Goal: Task Accomplishment & Management: Use online tool/utility

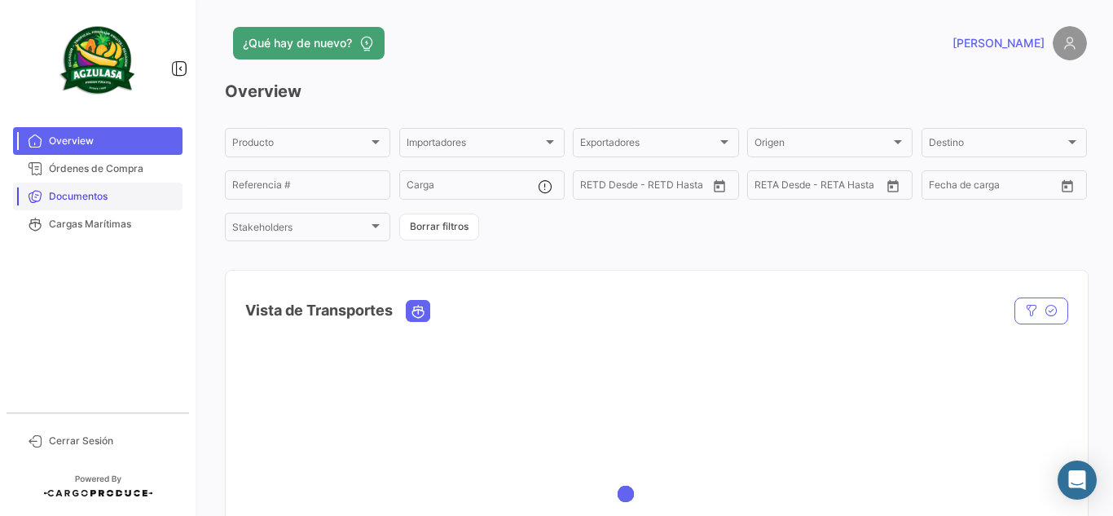
click at [77, 204] on link "Documentos" at bounding box center [97, 196] width 169 height 28
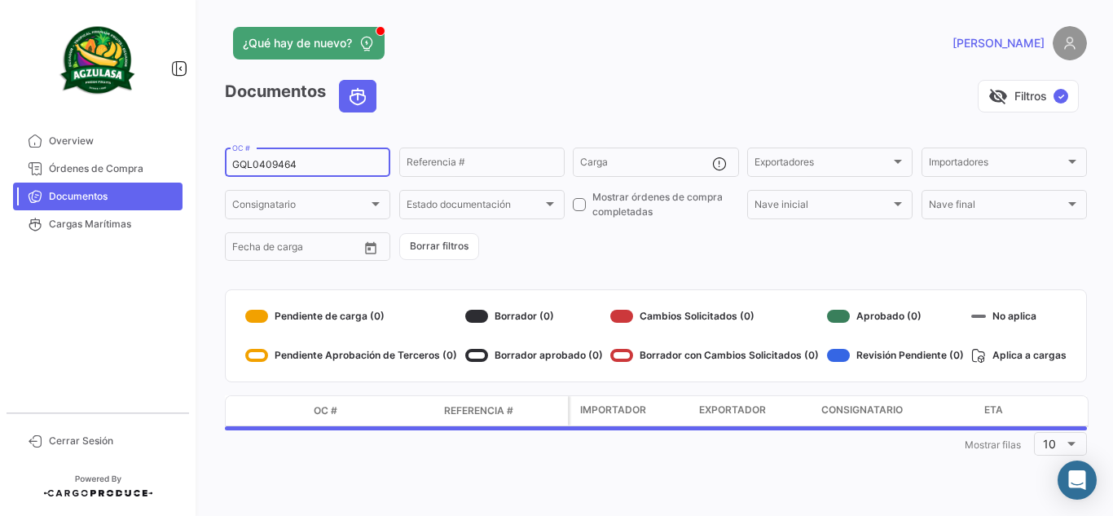
click at [318, 163] on input "GQL0409464" at bounding box center [307, 164] width 151 height 11
click at [318, 162] on input "GQL0409464" at bounding box center [307, 164] width 151 height 11
paste input "5553"
type input "GQL0405553"
click at [584, 60] on app-header "¿Qué hay de nuevo? [PERSON_NAME]" at bounding box center [656, 53] width 862 height 54
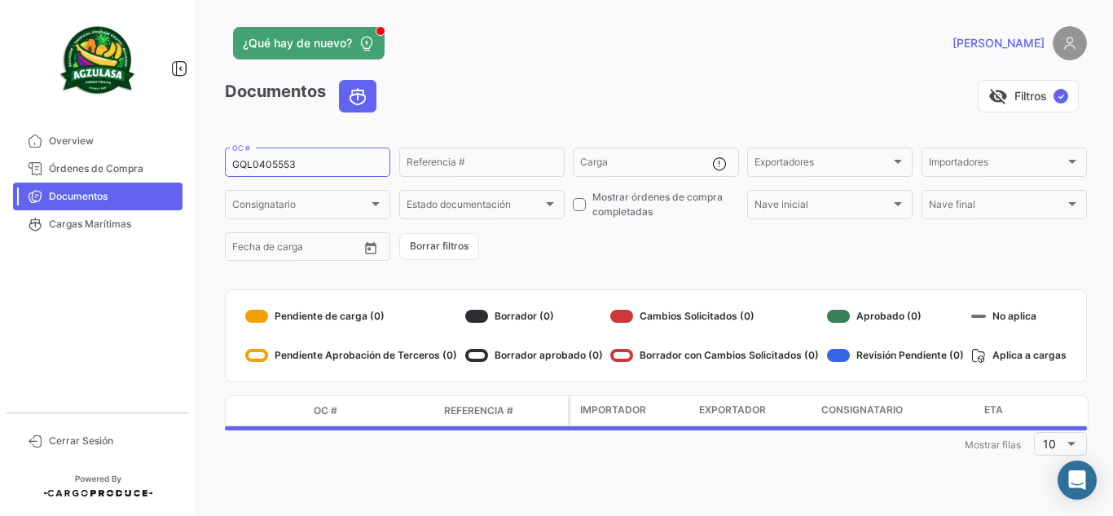
click at [514, 103] on div "visibility_off Filtros ✓" at bounding box center [737, 96] width 697 height 33
drag, startPoint x: 677, startPoint y: 53, endPoint x: 651, endPoint y: 59, distance: 26.9
click at [666, 55] on div "¿Qué hay de nuevo?" at bounding box center [462, 43] width 474 height 33
click at [610, 71] on app-header "¿Qué hay de nuevo? [PERSON_NAME]" at bounding box center [656, 53] width 862 height 54
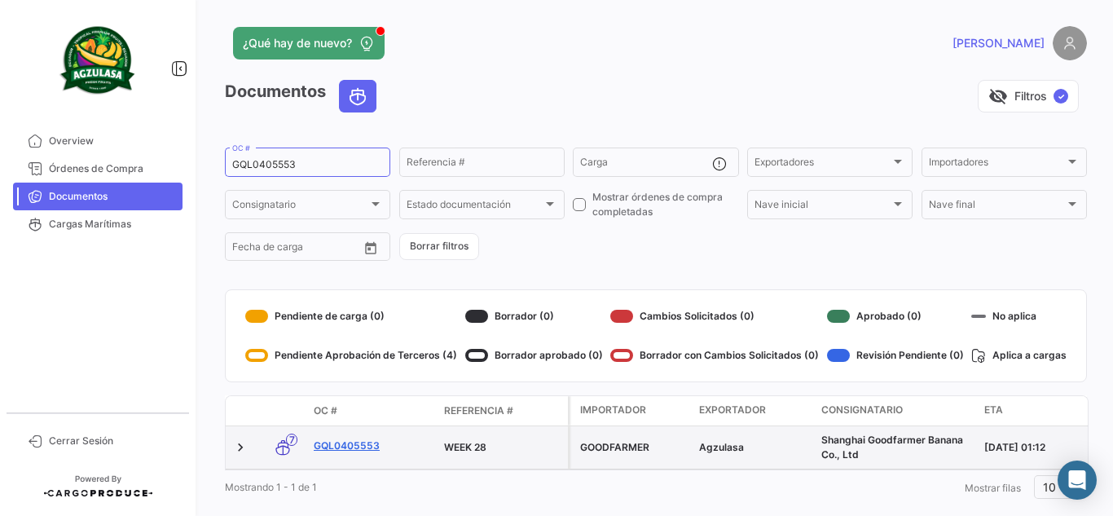
click at [354, 445] on link "GQL0405553" at bounding box center [372, 445] width 117 height 15
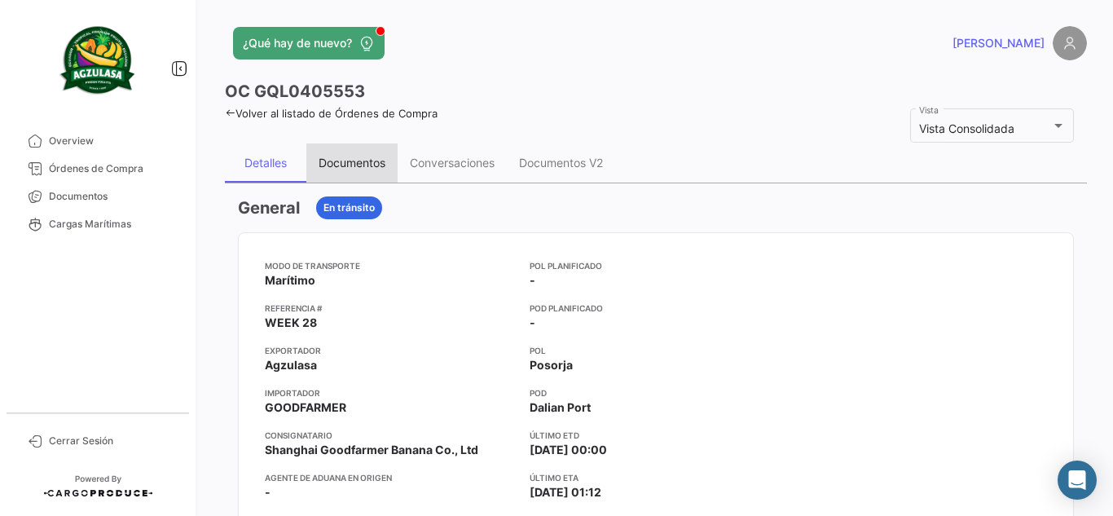
click at [366, 169] on div "Documentos" at bounding box center [352, 163] width 67 height 14
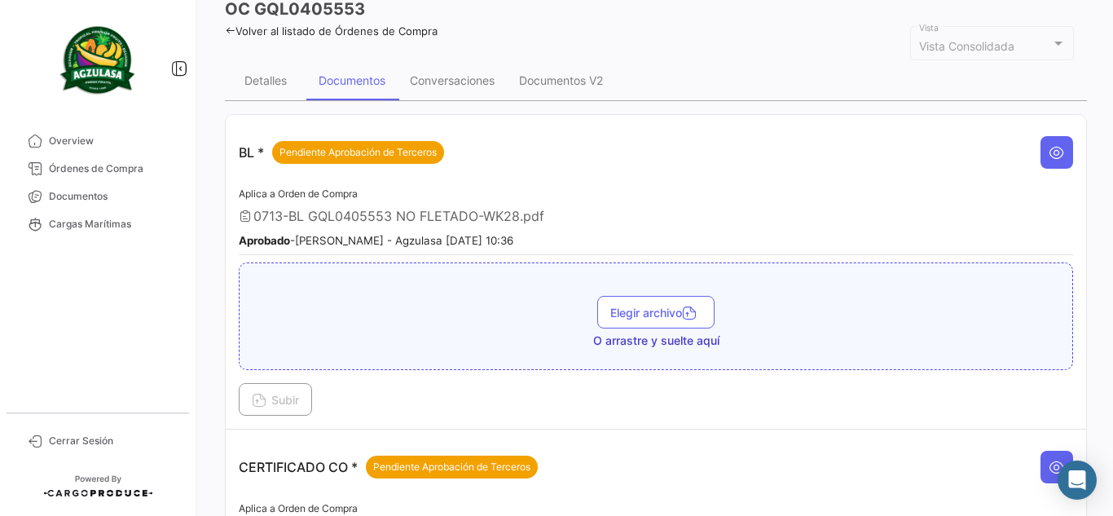
scroll to position [81, 0]
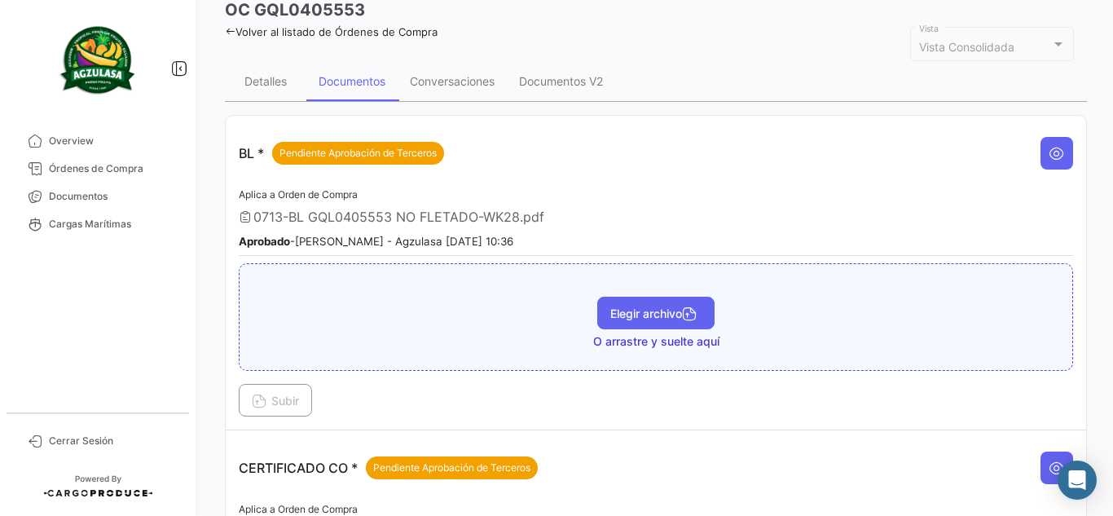
click at [648, 302] on button "Elegir archivo" at bounding box center [655, 313] width 117 height 33
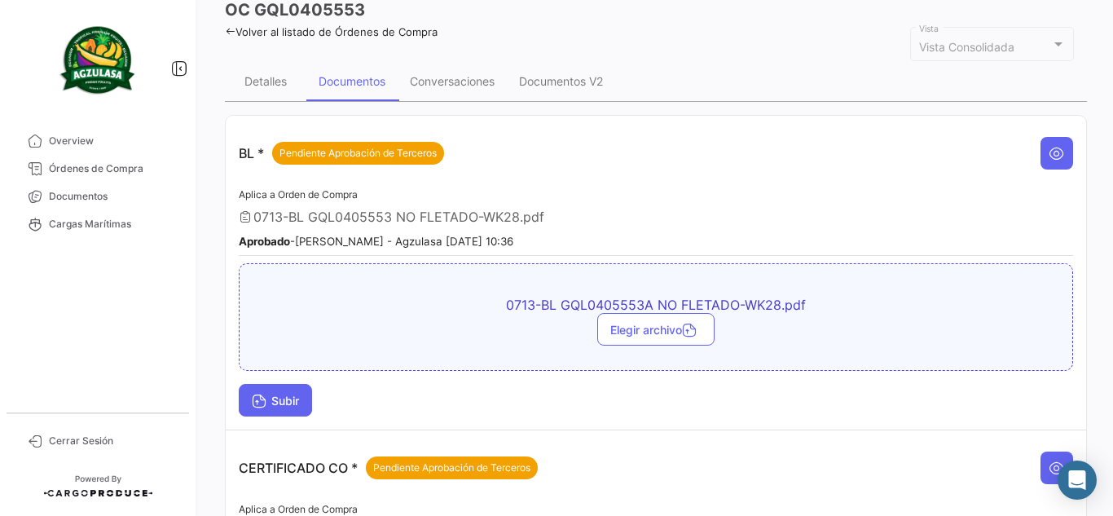
click at [292, 411] on button "Subir" at bounding box center [275, 400] width 73 height 33
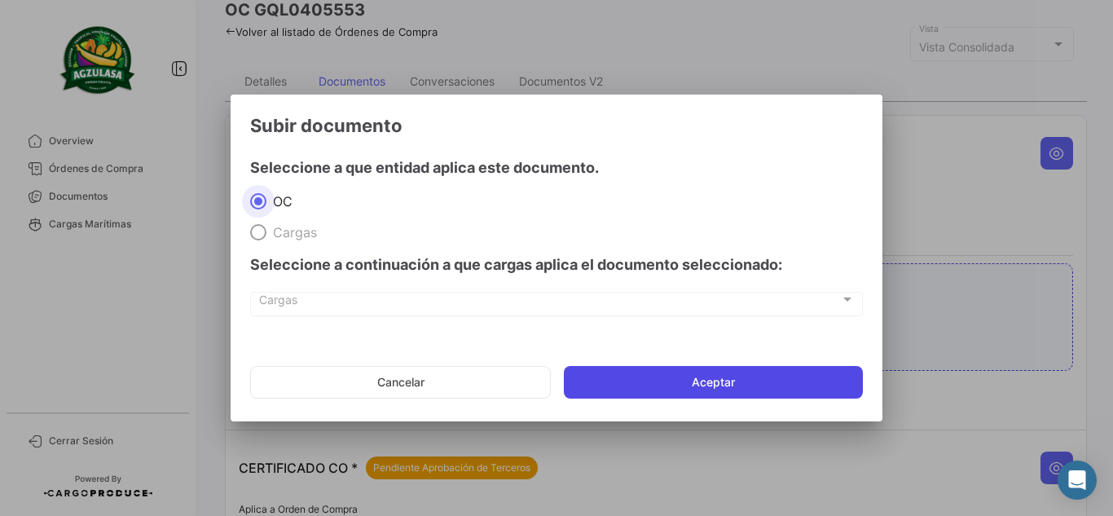
click at [671, 381] on button "Aceptar" at bounding box center [713, 382] width 299 height 33
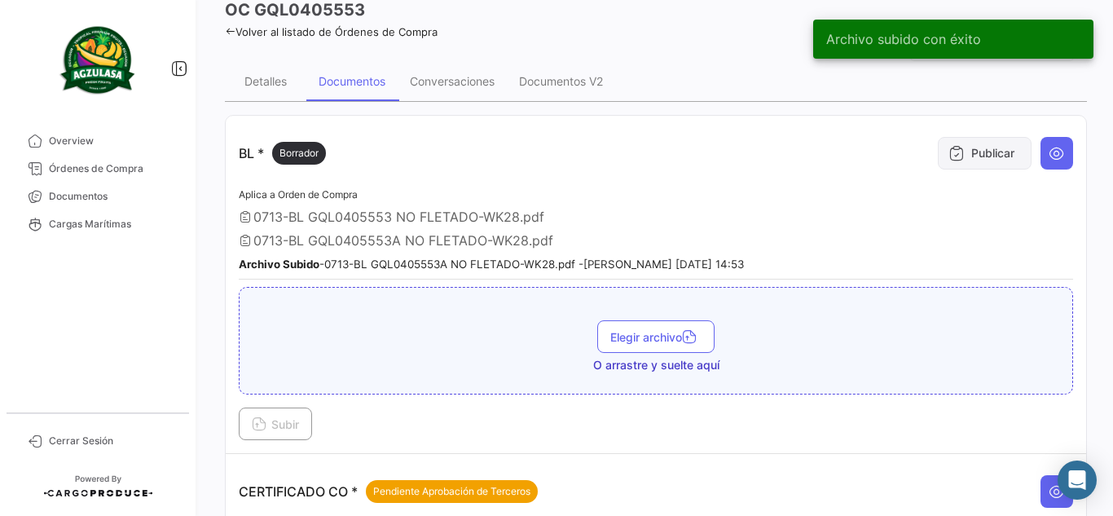
click at [970, 156] on button "Publicar" at bounding box center [985, 153] width 94 height 33
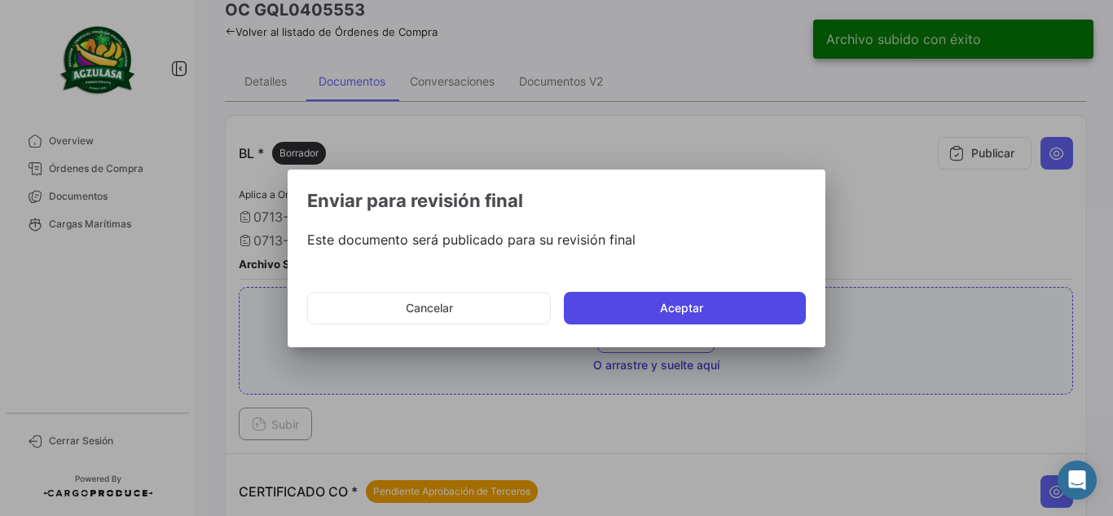
click at [673, 300] on button "Aceptar" at bounding box center [685, 308] width 242 height 33
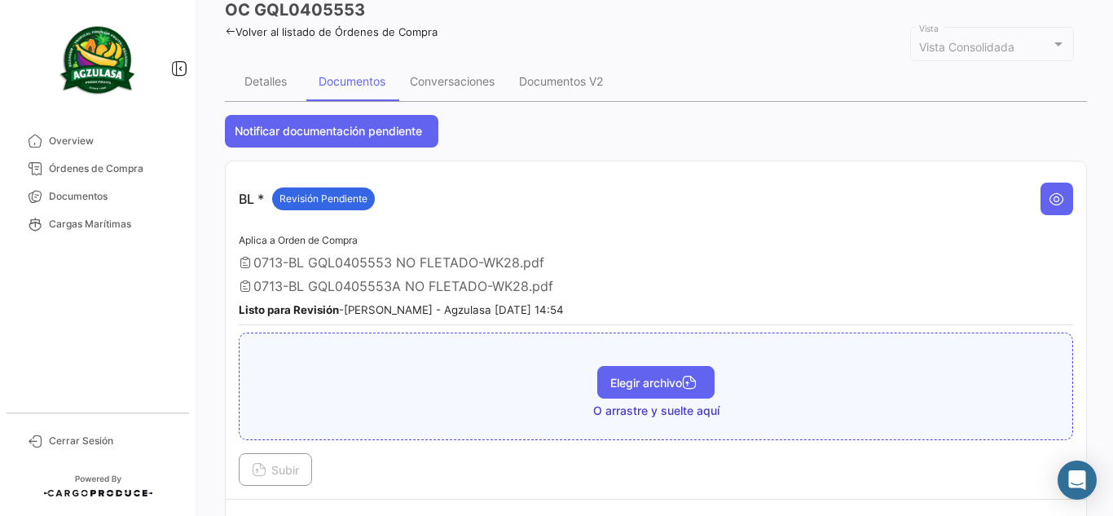
click at [629, 389] on button "Elegir archivo" at bounding box center [655, 382] width 117 height 33
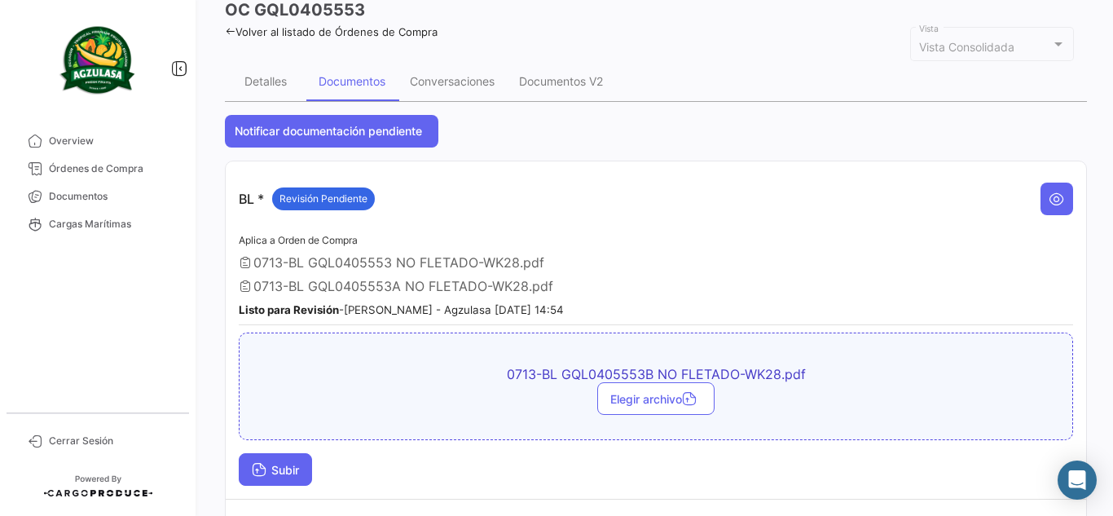
click at [299, 468] on span "Subir" at bounding box center [275, 470] width 47 height 14
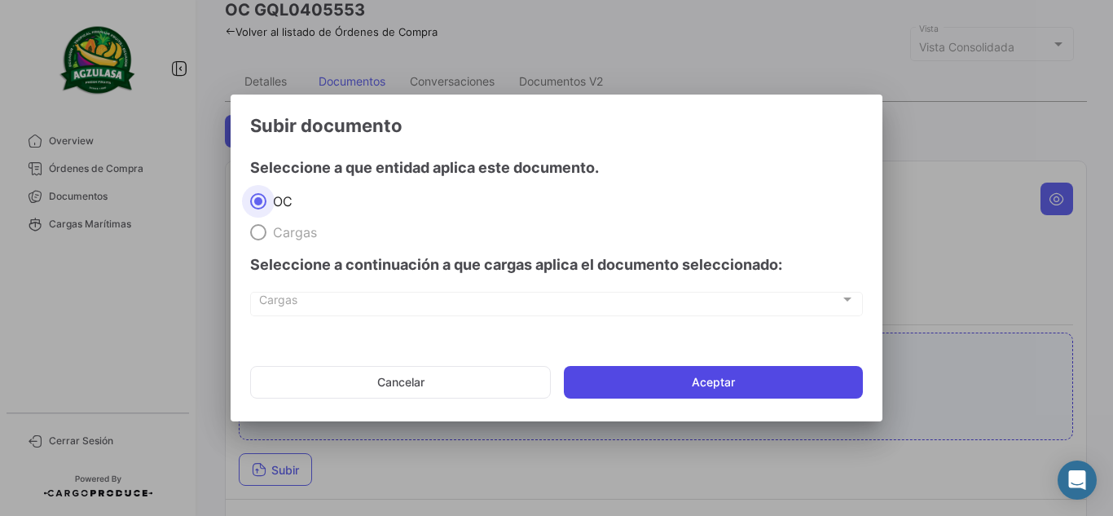
click at [684, 367] on button "Aceptar" at bounding box center [713, 382] width 299 height 33
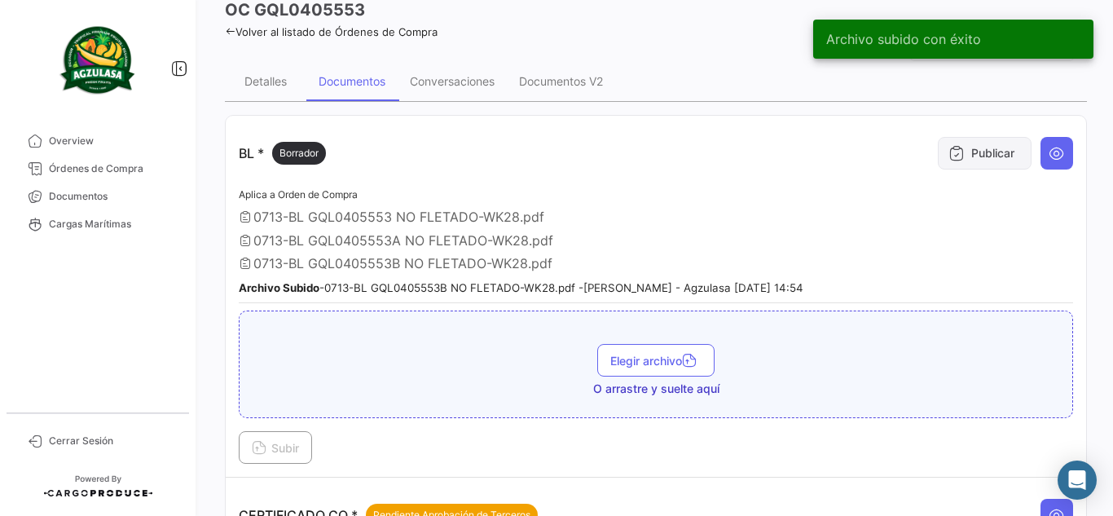
click at [986, 149] on button "Publicar" at bounding box center [985, 153] width 94 height 33
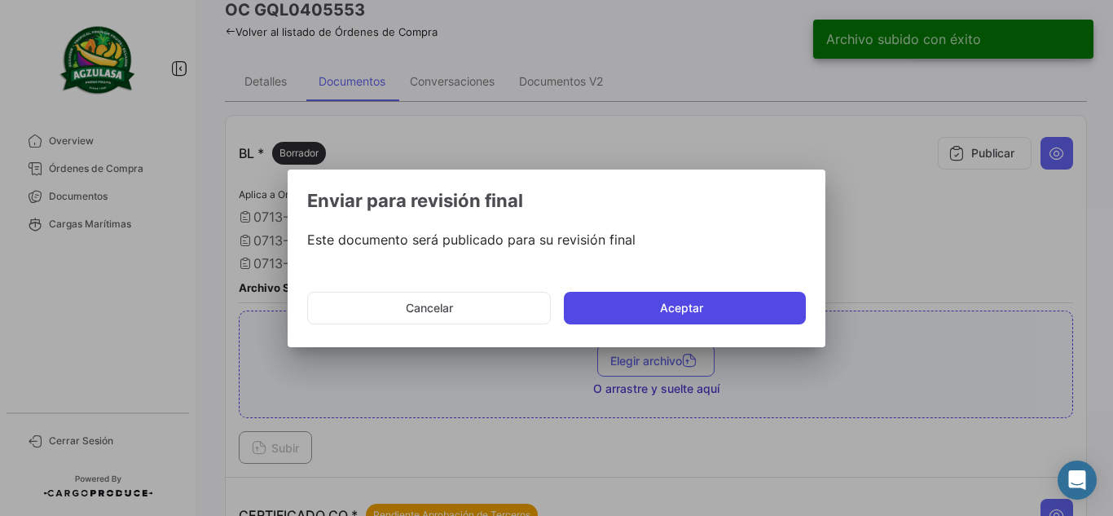
click at [613, 312] on button "Aceptar" at bounding box center [685, 308] width 242 height 33
